Goal: Task Accomplishment & Management: Manage account settings

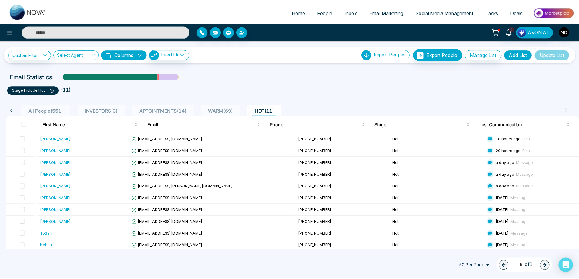
scroll to position [14, 0]
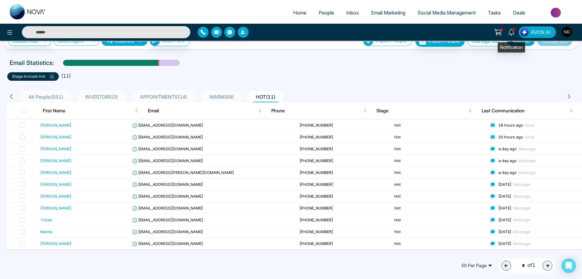
click at [511, 33] on icon at bounding box center [511, 32] width 7 height 7
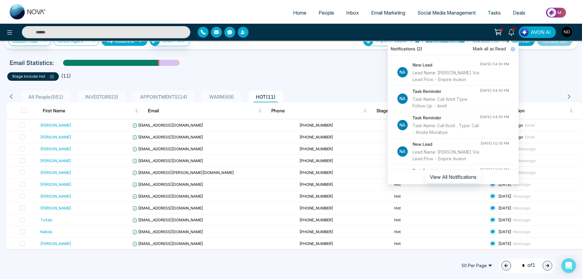
click at [446, 107] on div "Task Name: Call Amrit Type: Follow Up - Amrit" at bounding box center [446, 102] width 67 height 13
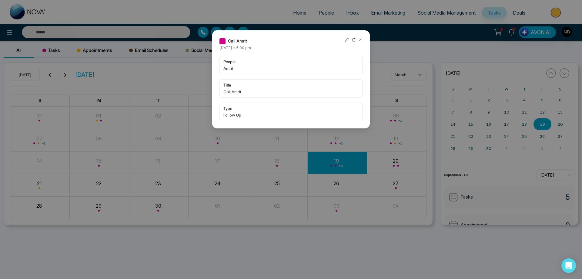
click at [359, 39] on icon at bounding box center [360, 40] width 4 height 4
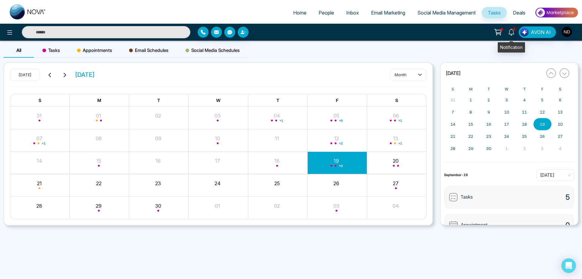
click at [513, 32] on icon at bounding box center [511, 32] width 7 height 7
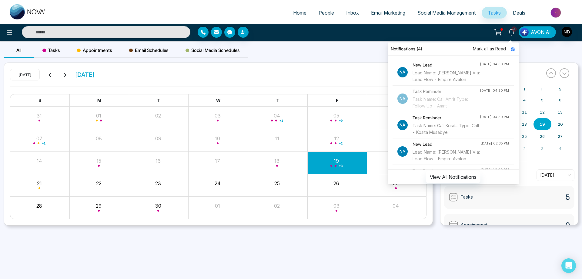
click at [435, 74] on div "Lead Name: Rosanne Crawford Via: Lead Flow - Empire Avalon" at bounding box center [446, 75] width 67 height 13
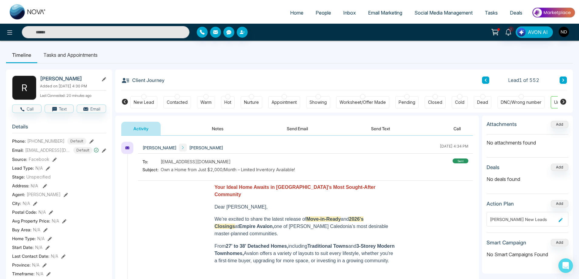
click at [460, 127] on button "Call" at bounding box center [457, 129] width 32 height 14
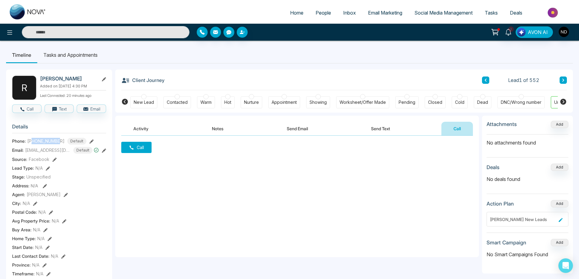
drag, startPoint x: 32, startPoint y: 143, endPoint x: 60, endPoint y: 143, distance: 28.2
click at [60, 143] on span "[PHONE_NUMBER]" at bounding box center [45, 141] width 37 height 6
copy span "9055318662"
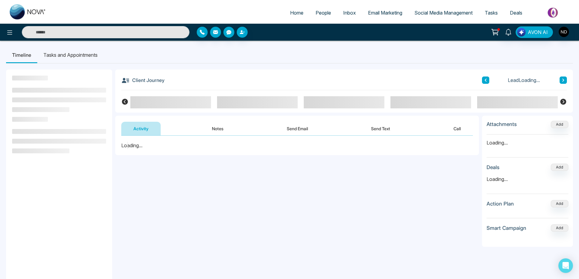
click at [322, 15] on span "People" at bounding box center [323, 13] width 15 height 6
click at [319, 12] on span "People" at bounding box center [323, 13] width 15 height 6
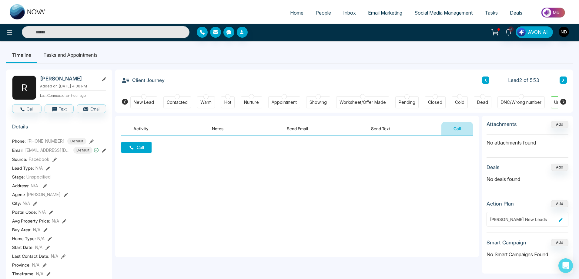
click at [486, 81] on icon at bounding box center [486, 80] width 2 height 3
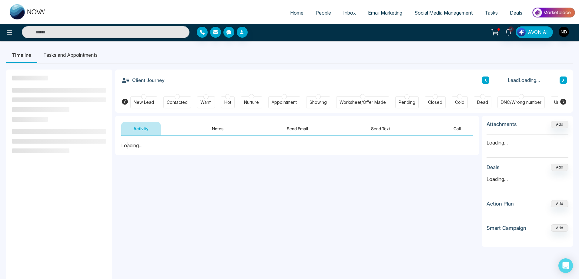
scroll to position [0, 23]
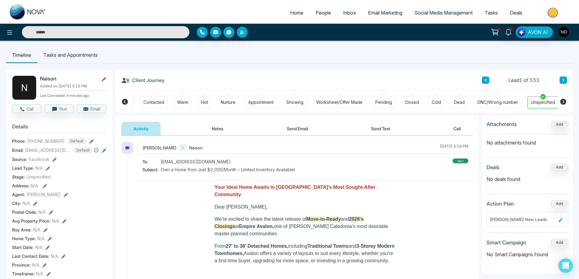
click at [216, 129] on button "Notes" at bounding box center [218, 129] width 36 height 14
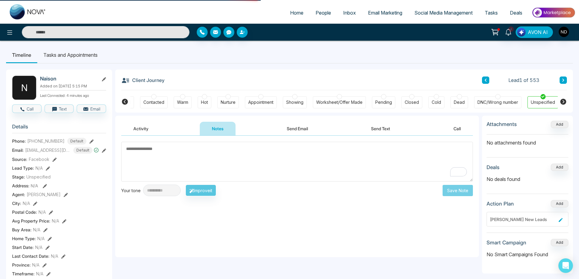
click at [184, 103] on div "Warm" at bounding box center [182, 102] width 11 height 6
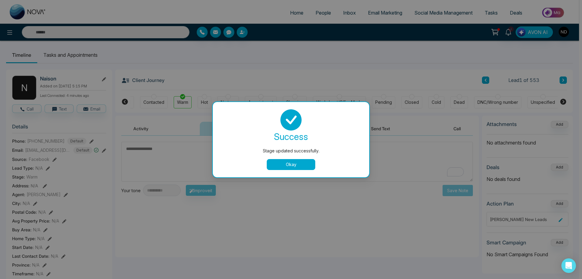
click at [284, 163] on button "Okay" at bounding box center [291, 164] width 49 height 11
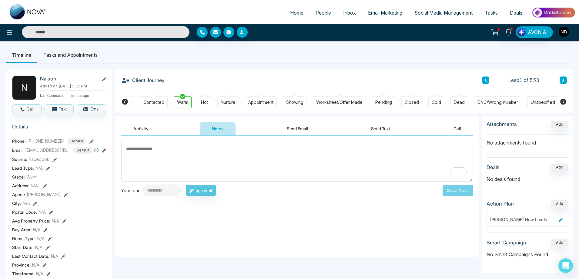
scroll to position [0, 20]
click at [141, 129] on button "Activity" at bounding box center [140, 129] width 39 height 14
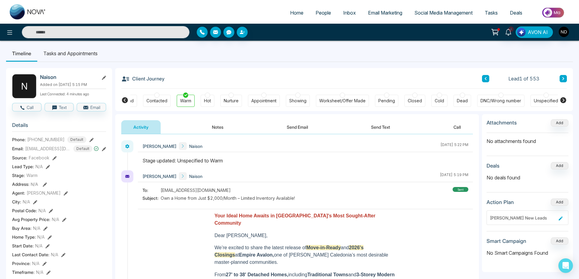
scroll to position [1, 0]
click at [457, 127] on button "Call" at bounding box center [457, 128] width 32 height 14
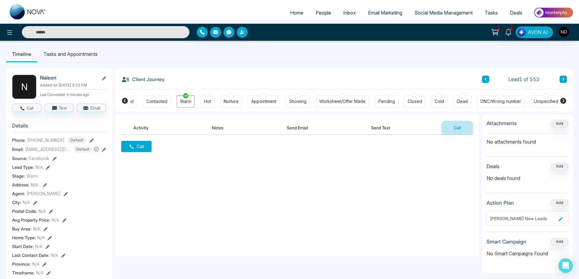
click at [385, 127] on button "Send Text" at bounding box center [380, 128] width 43 height 14
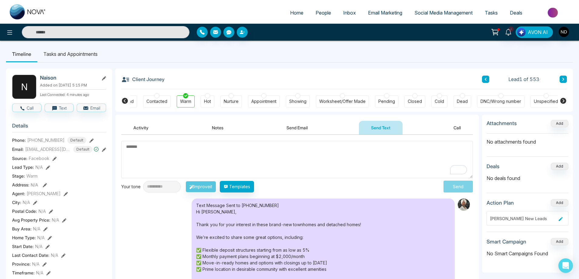
click at [298, 126] on button "Send Email" at bounding box center [296, 128] width 45 height 14
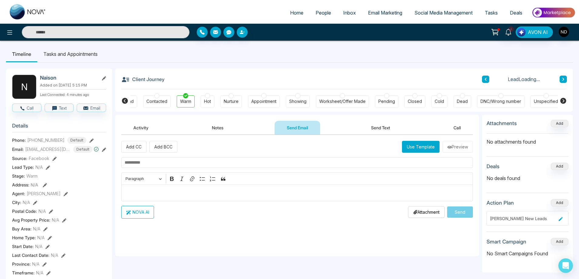
click at [216, 129] on button "Notes" at bounding box center [218, 128] width 36 height 14
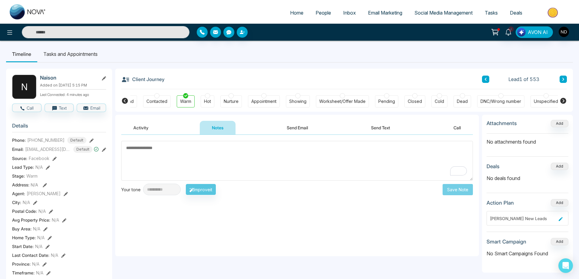
click at [139, 128] on button "Activity" at bounding box center [140, 128] width 39 height 14
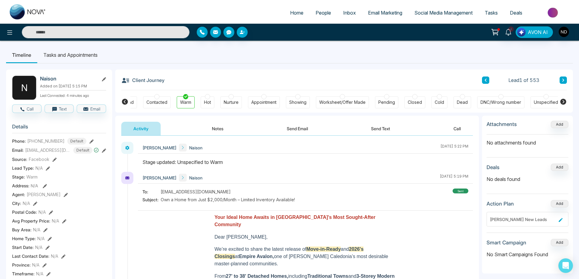
click at [380, 129] on button "Send Text" at bounding box center [380, 129] width 43 height 14
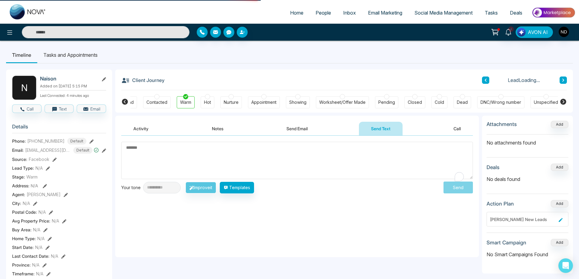
click at [314, 159] on textarea "To enrich screen reader interactions, please activate Accessibility in Grammarl…" at bounding box center [297, 160] width 352 height 37
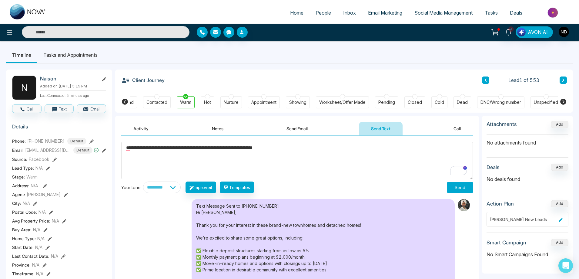
paste textarea "**********"
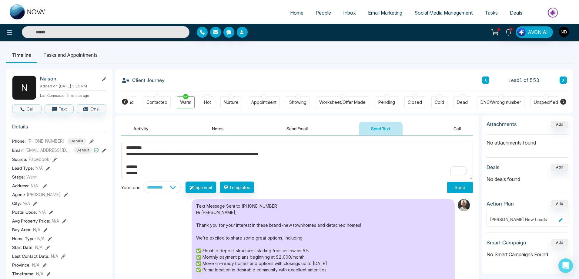
type textarea "**********"
click at [466, 188] on button "Send" at bounding box center [460, 187] width 26 height 11
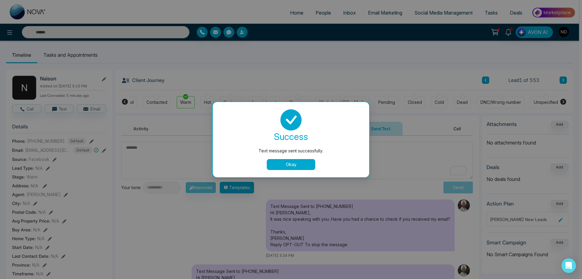
click at [302, 165] on button "Okay" at bounding box center [291, 164] width 49 height 11
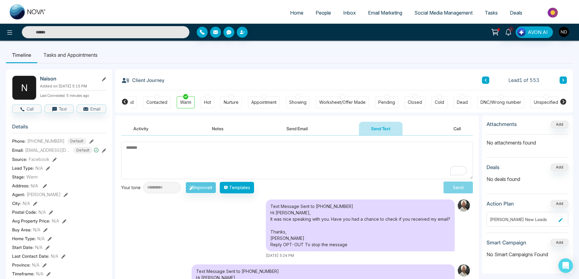
click at [172, 227] on div "Text Message Sent to +12899333325 Hi Naison, It was nice speaking with you. Hav…" at bounding box center [297, 228] width 352 height 59
click at [278, 156] on textarea "To enrich screen reader interactions, please activate Accessibility in Grammarl…" at bounding box center [297, 160] width 352 height 37
click at [80, 55] on li "Tasks and Appointments" at bounding box center [70, 55] width 66 height 16
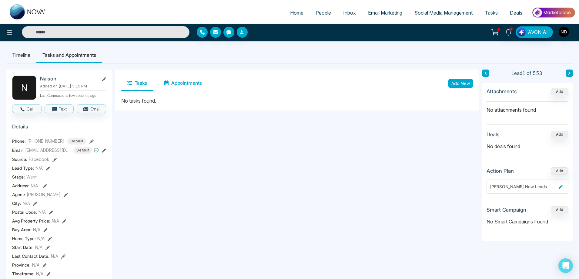
click at [192, 84] on button "Appointments" at bounding box center [183, 82] width 50 height 15
click at [457, 83] on button "Add New" at bounding box center [460, 83] width 25 height 9
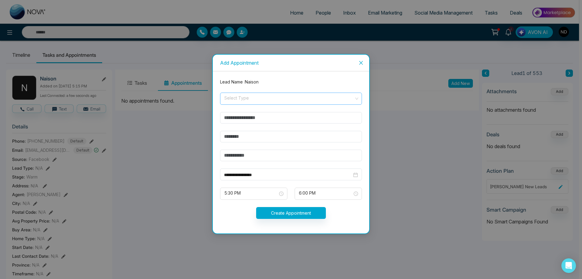
click at [239, 97] on input "search" at bounding box center [289, 97] width 130 height 9
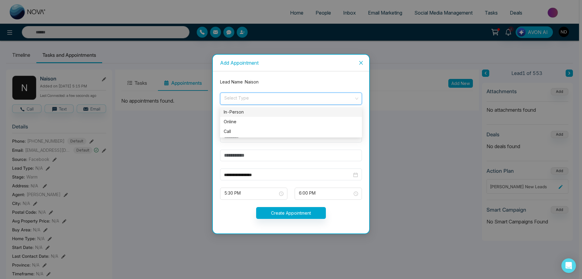
click at [242, 111] on div "In-Person" at bounding box center [291, 112] width 135 height 7
click at [263, 119] on input "text" at bounding box center [291, 118] width 142 height 12
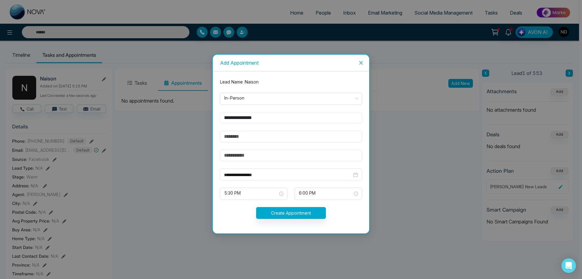
type input "**********"
click at [286, 139] on input "text" at bounding box center [291, 137] width 142 height 12
type input "**********"
click at [269, 154] on input "text" at bounding box center [291, 155] width 142 height 12
drag, startPoint x: 295, startPoint y: 157, endPoint x: 338, endPoint y: 157, distance: 43.0
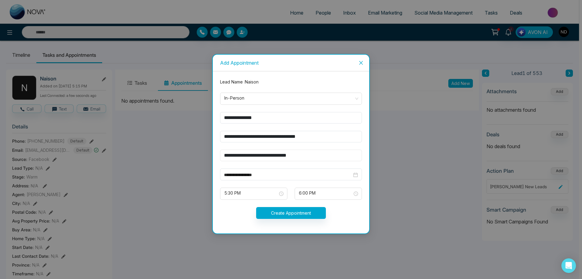
click at [338, 157] on input "**********" at bounding box center [291, 155] width 142 height 12
type input "**********"
click at [267, 175] on input "**********" at bounding box center [288, 174] width 128 height 7
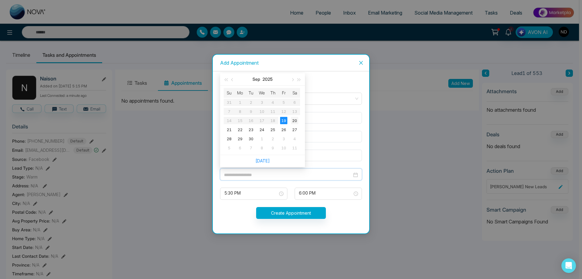
type input "**********"
click at [296, 120] on div "20" at bounding box center [294, 120] width 7 height 7
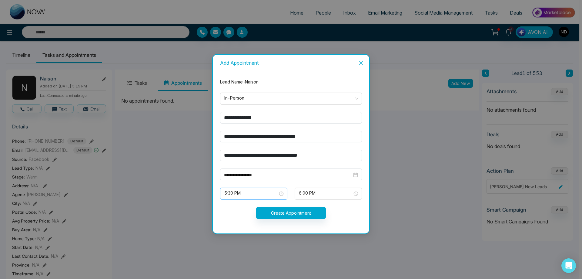
click at [280, 195] on span "5:30 PM" at bounding box center [253, 193] width 59 height 10
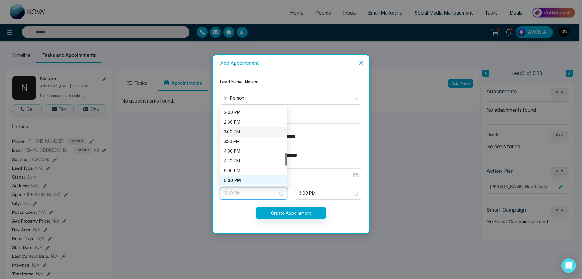
scroll to position [211, 0]
click at [250, 146] on div "12:30 PM" at bounding box center [254, 143] width 60 height 7
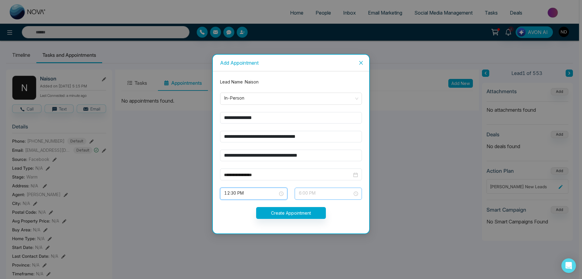
click at [355, 194] on span "6:00 PM" at bounding box center [328, 193] width 59 height 10
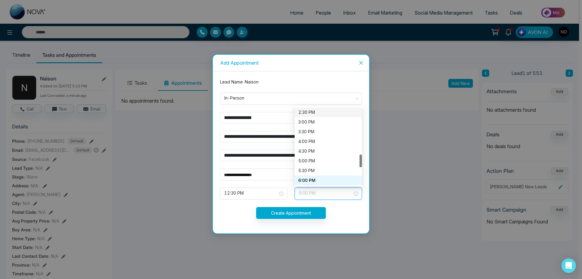
click at [328, 112] on div "2:30 PM" at bounding box center [328, 112] width 60 height 7
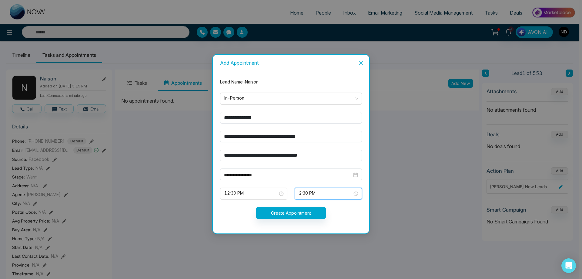
click at [396, 196] on div "**********" at bounding box center [291, 139] width 582 height 279
click at [291, 212] on button "Create Appointment" at bounding box center [291, 213] width 70 height 12
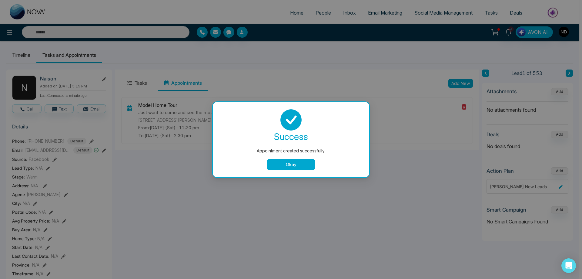
click at [295, 163] on button "Okay" at bounding box center [291, 164] width 49 height 11
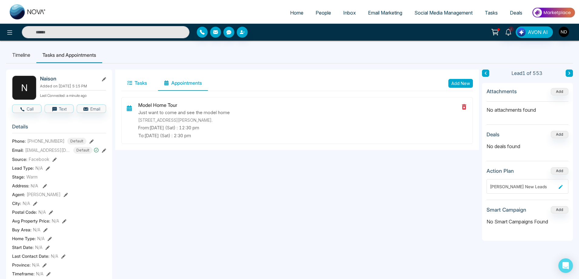
click at [139, 84] on button "Tasks" at bounding box center [137, 82] width 32 height 15
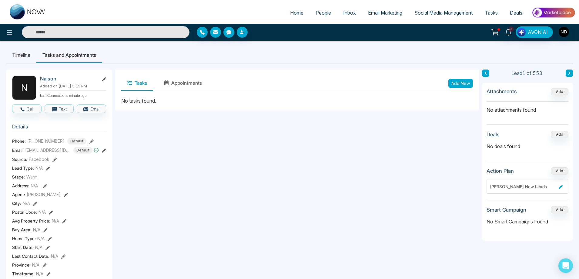
click at [462, 82] on button "Add New" at bounding box center [460, 83] width 25 height 9
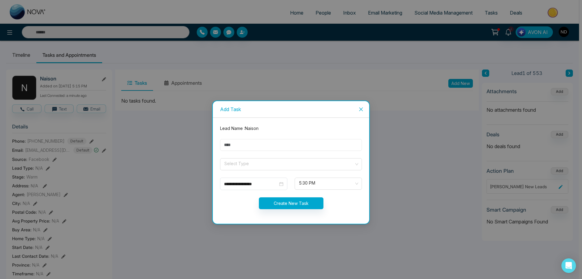
click at [241, 145] on input "text" at bounding box center [291, 145] width 142 height 12
type input "**********"
click at [259, 165] on input "search" at bounding box center [289, 162] width 130 height 9
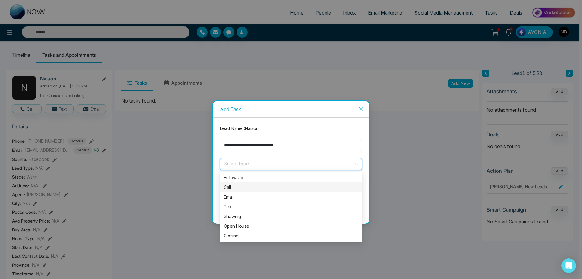
click at [236, 186] on div "Call" at bounding box center [291, 187] width 135 height 7
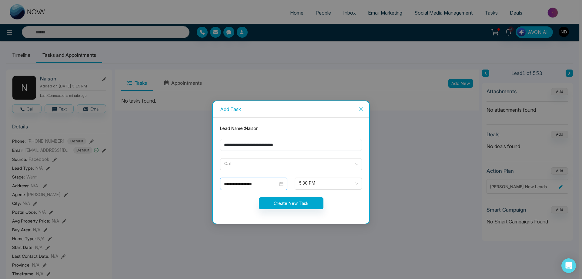
click at [281, 185] on div "**********" at bounding box center [253, 183] width 59 height 7
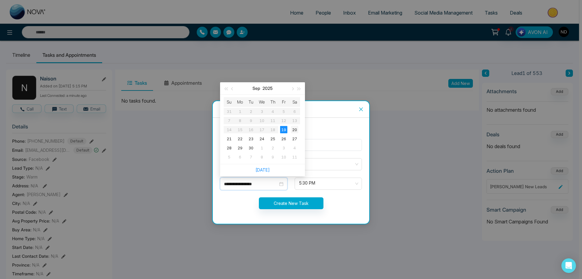
type input "**********"
click at [294, 131] on div "20" at bounding box center [294, 129] width 7 height 7
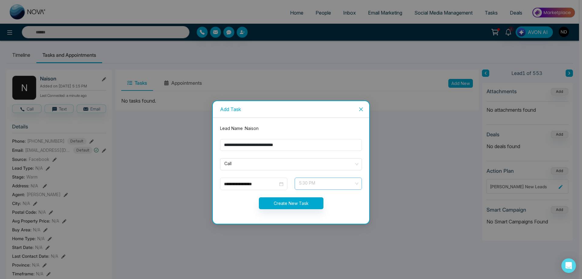
click at [359, 184] on div "5:30 PM" at bounding box center [328, 183] width 67 height 12
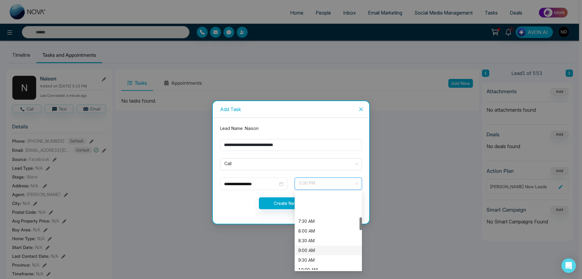
scroll to position [152, 0]
click at [313, 237] on div "10:00 AM" at bounding box center [328, 239] width 60 height 7
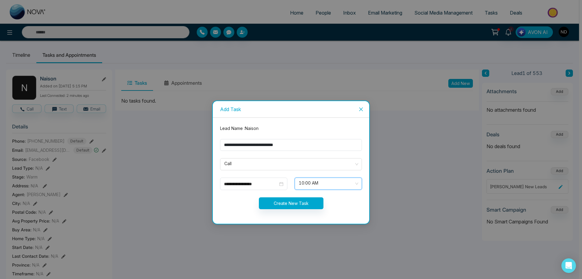
click at [352, 182] on span "10:00 AM" at bounding box center [328, 183] width 59 height 10
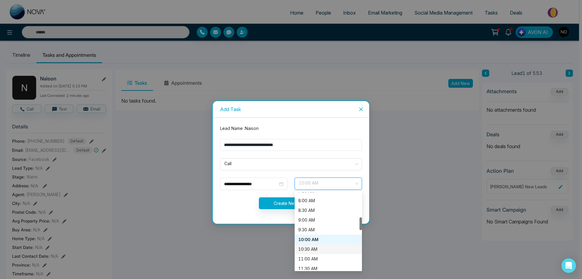
click at [310, 250] on div "10:30 AM" at bounding box center [328, 249] width 60 height 7
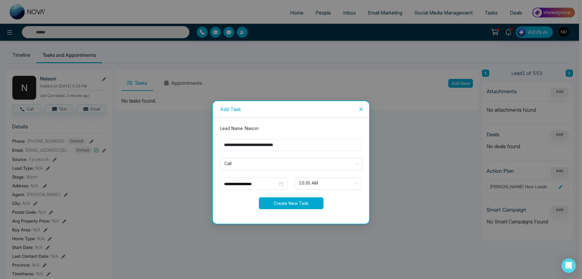
click at [289, 201] on button "Create New Task" at bounding box center [291, 203] width 65 height 12
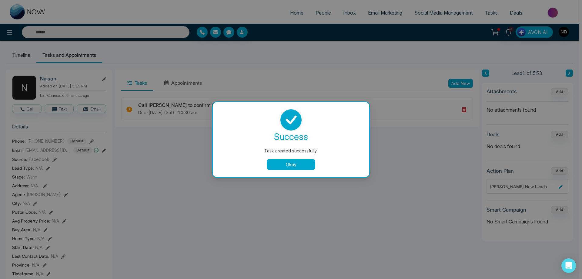
click at [299, 167] on button "Okay" at bounding box center [291, 164] width 49 height 11
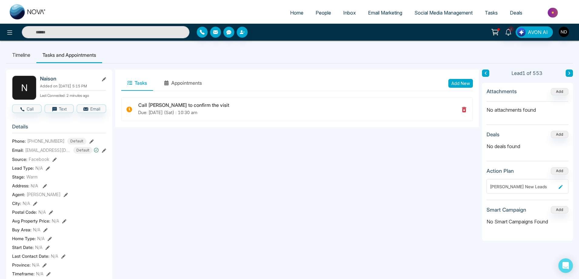
click at [190, 79] on button "Appointments" at bounding box center [183, 82] width 50 height 15
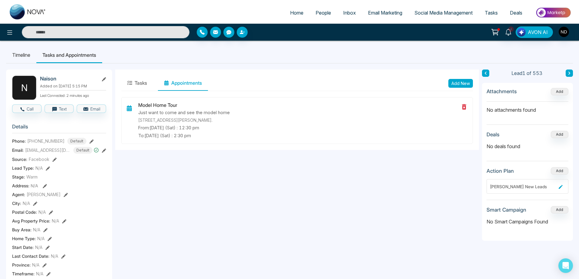
click at [86, 31] on input "text" at bounding box center [106, 32] width 168 height 12
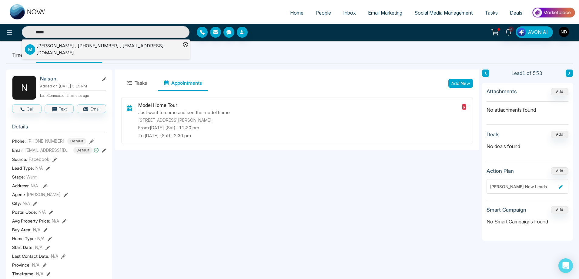
type input "*****"
click at [121, 48] on div "Mukul Mulla , +12894394017 , mukul-mulla@hotmail.com" at bounding box center [108, 49] width 145 height 14
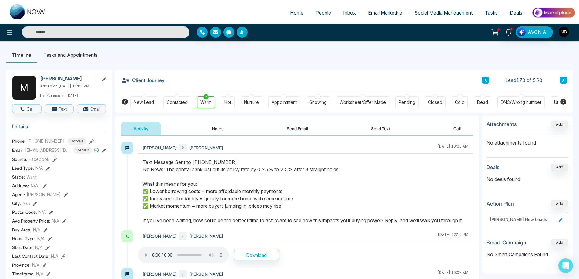
click at [82, 55] on li "Tasks and Appointments" at bounding box center [70, 55] width 66 height 16
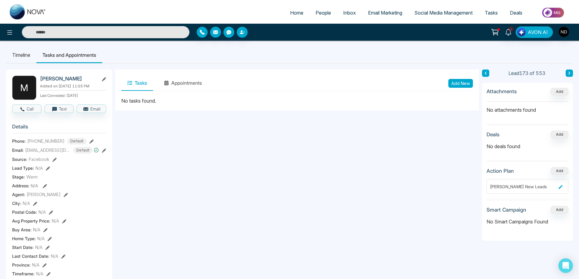
click at [140, 85] on button "Tasks" at bounding box center [137, 82] width 32 height 15
click at [467, 81] on button "Add New" at bounding box center [460, 83] width 25 height 9
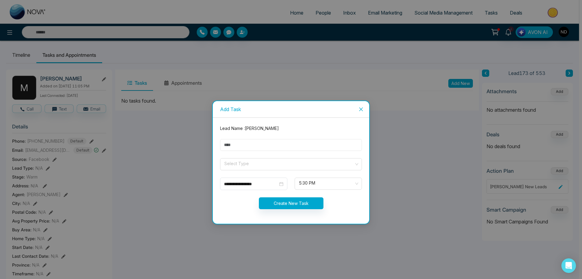
click at [280, 146] on input "text" at bounding box center [291, 145] width 142 height 12
click at [182, 158] on div "**********" at bounding box center [291, 139] width 582 height 279
click at [363, 108] on icon "close" at bounding box center [361, 109] width 5 height 5
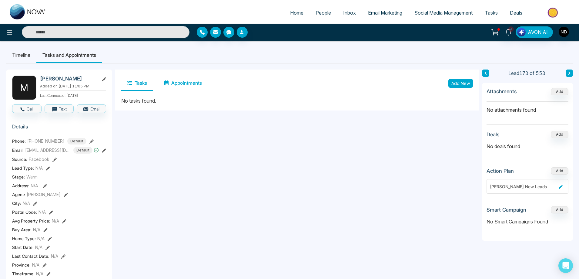
click at [188, 85] on button "Appointments" at bounding box center [183, 82] width 50 height 15
click at [465, 81] on button "Add New" at bounding box center [460, 83] width 25 height 9
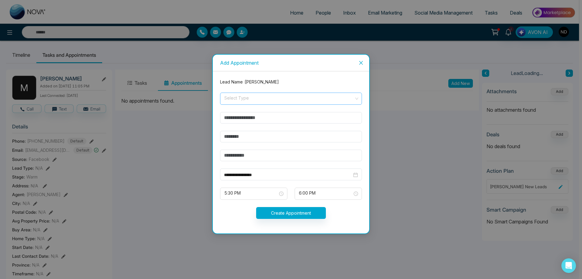
click at [244, 99] on input "search" at bounding box center [289, 97] width 130 height 9
click at [245, 110] on div "In-Person" at bounding box center [291, 112] width 135 height 7
click at [282, 119] on input "text" at bounding box center [291, 118] width 142 height 12
type input "**********"
click at [260, 137] on input "text" at bounding box center [291, 137] width 142 height 12
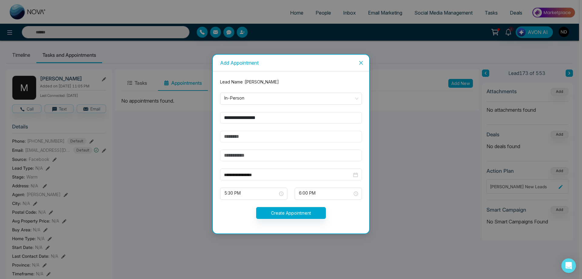
type input "**********"
click at [254, 155] on input "text" at bounding box center [291, 155] width 142 height 12
type input "**********"
click at [288, 175] on input "**********" at bounding box center [288, 174] width 128 height 7
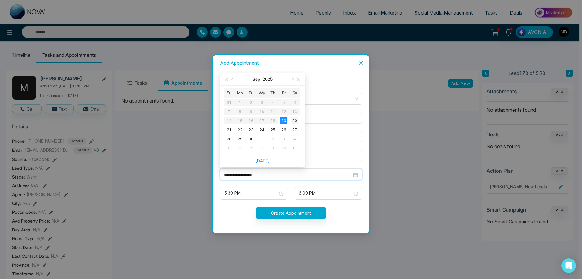
type input "**********"
click at [295, 120] on div "20" at bounding box center [294, 120] width 7 height 7
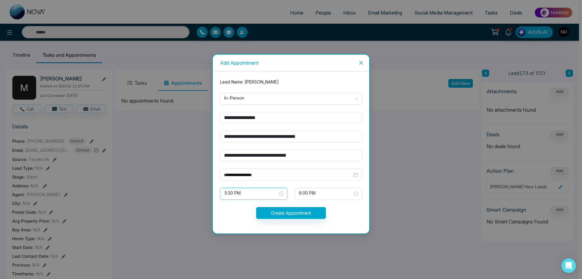
click at [268, 195] on span "5:30 PM" at bounding box center [253, 193] width 59 height 10
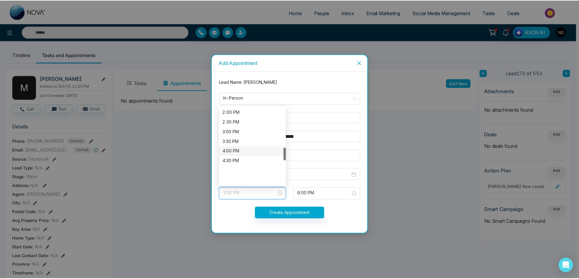
scroll to position [241, 0]
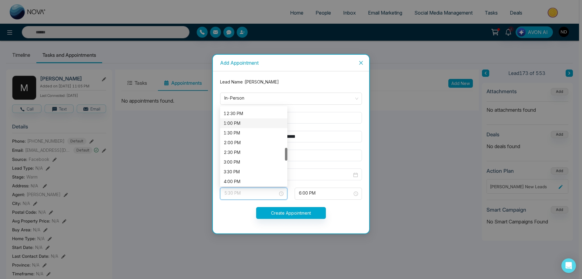
click at [243, 121] on div "1:00 PM" at bounding box center [254, 123] width 60 height 7
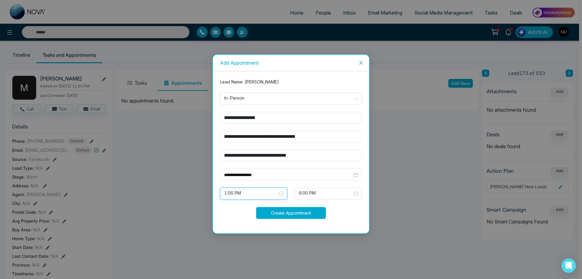
click at [294, 213] on button "Create Appointment" at bounding box center [291, 213] width 70 height 12
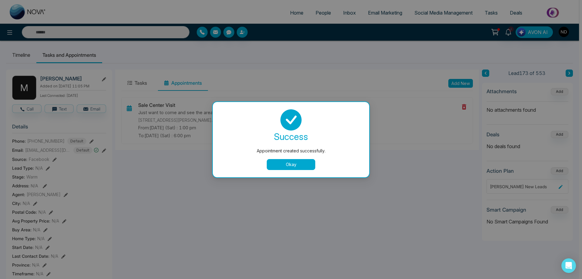
click at [287, 164] on button "Okay" at bounding box center [291, 164] width 49 height 11
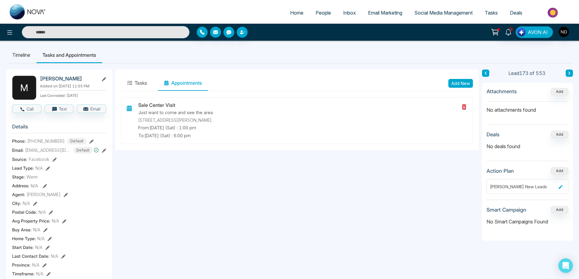
click at [136, 83] on button "Tasks" at bounding box center [137, 82] width 32 height 15
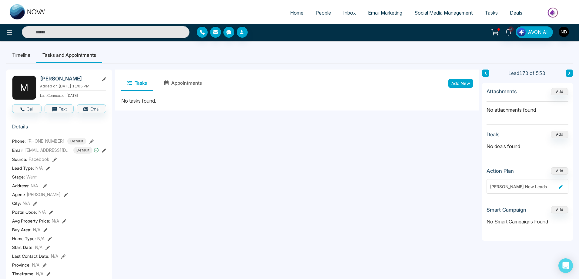
click at [320, 12] on span "People" at bounding box center [323, 13] width 15 height 6
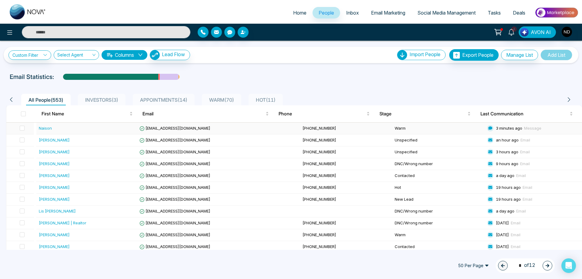
click at [47, 129] on div "Naison" at bounding box center [45, 128] width 13 height 6
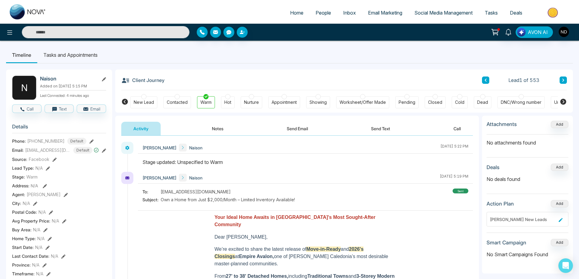
click at [274, 156] on div "Navdeep Dhillon Naison September 19 2025 | 5:22 PM" at bounding box center [305, 157] width 335 height 30
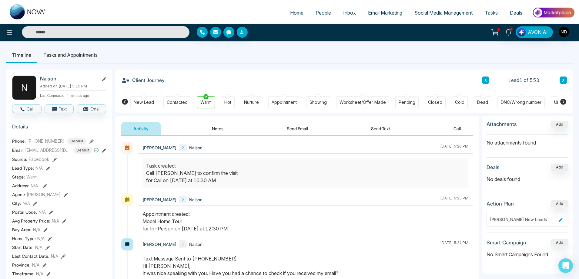
click at [218, 131] on button "Notes" at bounding box center [218, 129] width 36 height 14
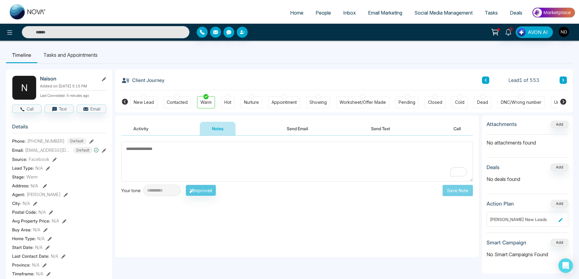
click at [279, 159] on textarea "To enrich screen reader interactions, please activate Accessibility in Grammarl…" at bounding box center [297, 162] width 352 height 40
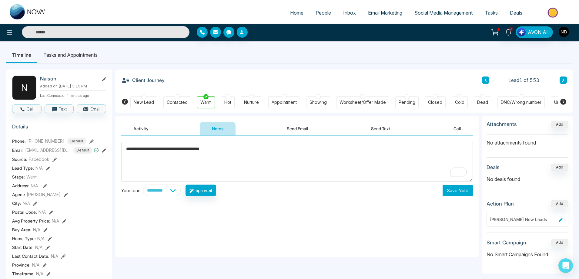
click at [187, 150] on textarea "**********" at bounding box center [297, 162] width 352 height 40
type textarea "**********"
click at [454, 189] on button "Save Note" at bounding box center [458, 190] width 30 height 11
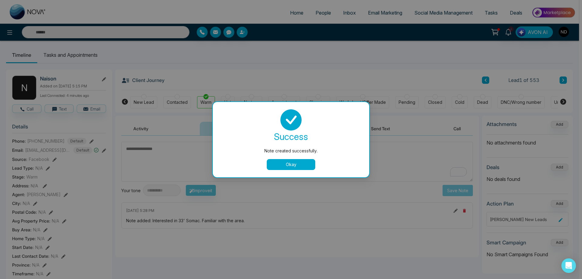
click at [303, 165] on button "Okay" at bounding box center [291, 164] width 49 height 11
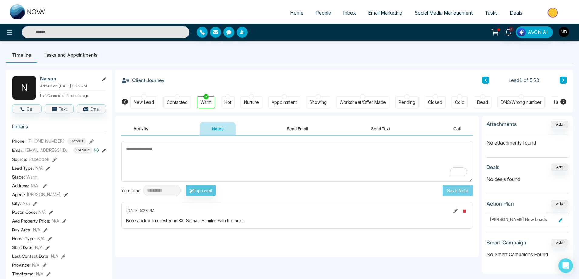
click at [145, 127] on button "Activity" at bounding box center [140, 129] width 39 height 14
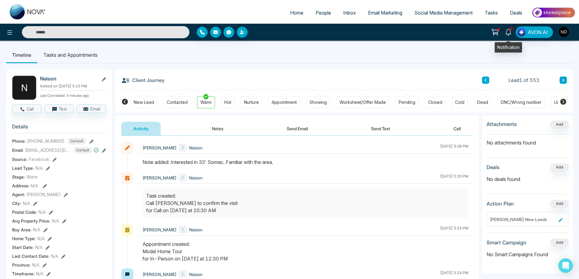
click at [509, 31] on icon at bounding box center [508, 32] width 7 height 7
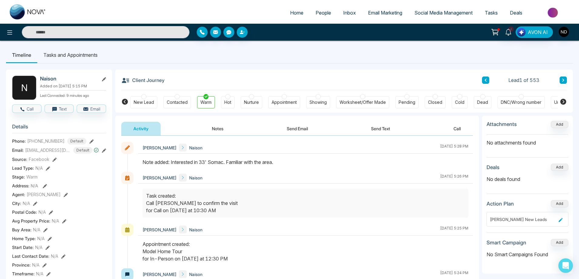
click at [330, 193] on div "Task created: Call Naison to confirm the visit for Call on Sep, 20 2025 at 10:3…" at bounding box center [305, 203] width 319 height 22
click at [510, 33] on icon at bounding box center [508, 32] width 7 height 7
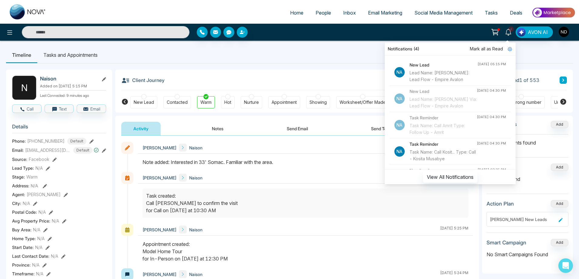
click at [490, 50] on span "Mark all as Read" at bounding box center [486, 48] width 33 height 7
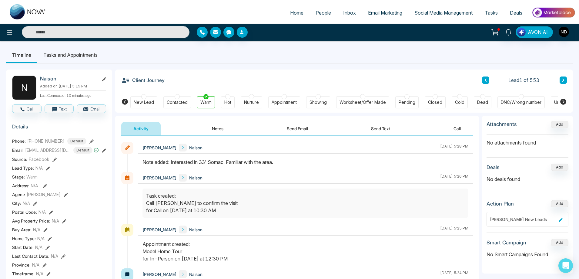
click at [240, 76] on div "Client Journey Lead 1 of 553" at bounding box center [344, 79] width 446 height 21
click at [489, 14] on span "Tasks" at bounding box center [491, 13] width 13 height 6
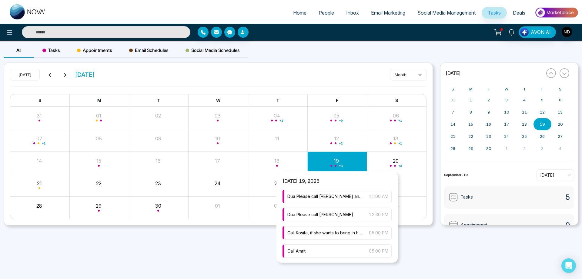
click at [341, 158] on div "+ 3" at bounding box center [336, 162] width 59 height 15
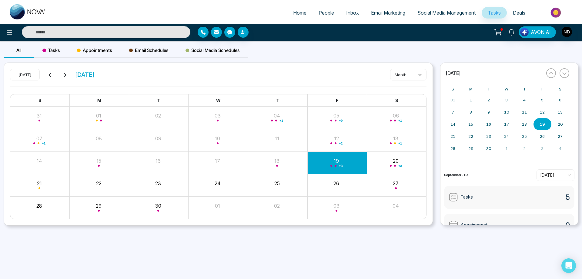
click at [99, 31] on input "text" at bounding box center [106, 32] width 169 height 12
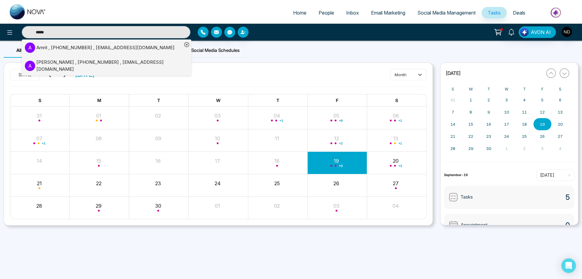
type input "*****"
click at [95, 47] on div "Amrit , +16476180023 , amrit.angel6351@gmail.com" at bounding box center [105, 47] width 138 height 7
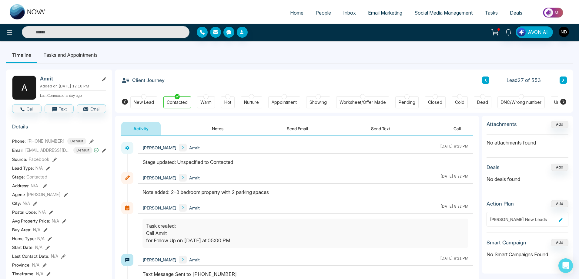
click at [219, 128] on button "Notes" at bounding box center [218, 129] width 36 height 14
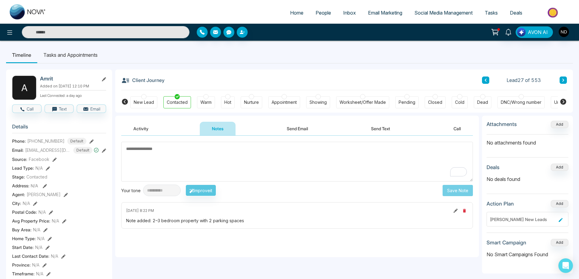
click at [456, 129] on button "Call" at bounding box center [457, 129] width 32 height 14
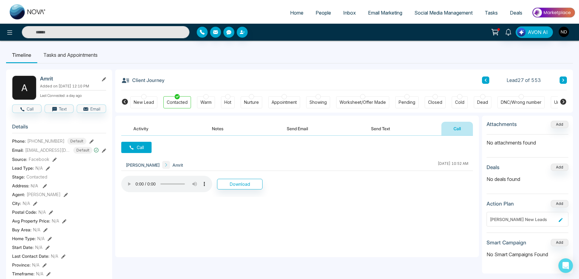
click at [382, 130] on button "Send Text" at bounding box center [380, 129] width 43 height 14
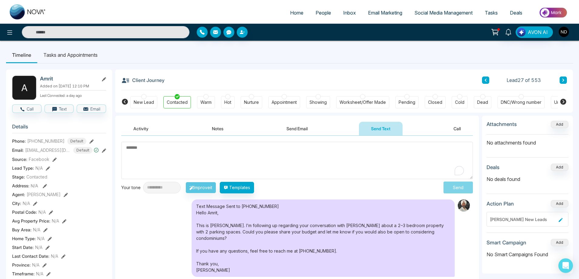
click at [460, 130] on button "Call" at bounding box center [457, 129] width 32 height 14
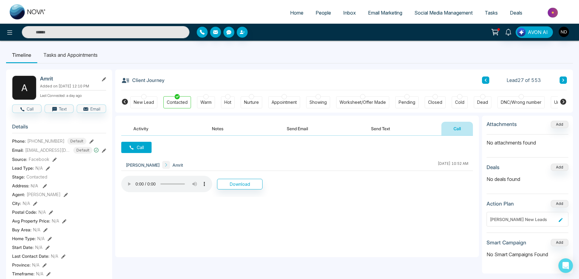
click at [377, 132] on button "Send Text" at bounding box center [380, 129] width 43 height 14
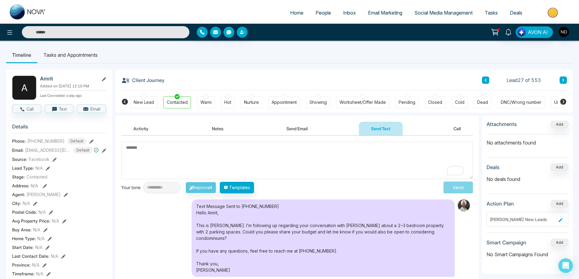
click at [300, 129] on button "Send Email" at bounding box center [296, 129] width 45 height 14
